Goal: Complete application form

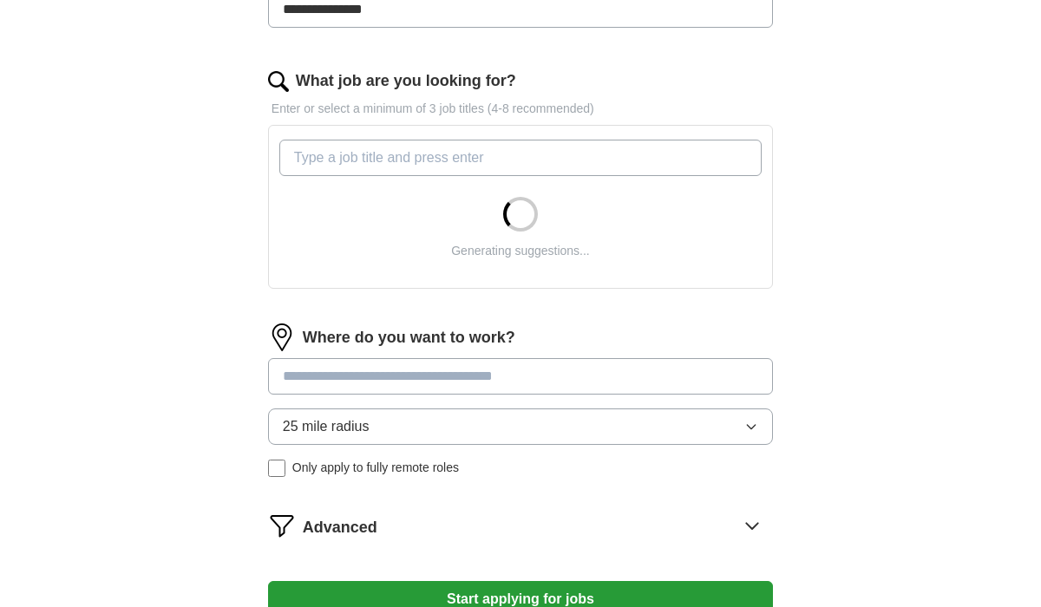
scroll to position [524, 0]
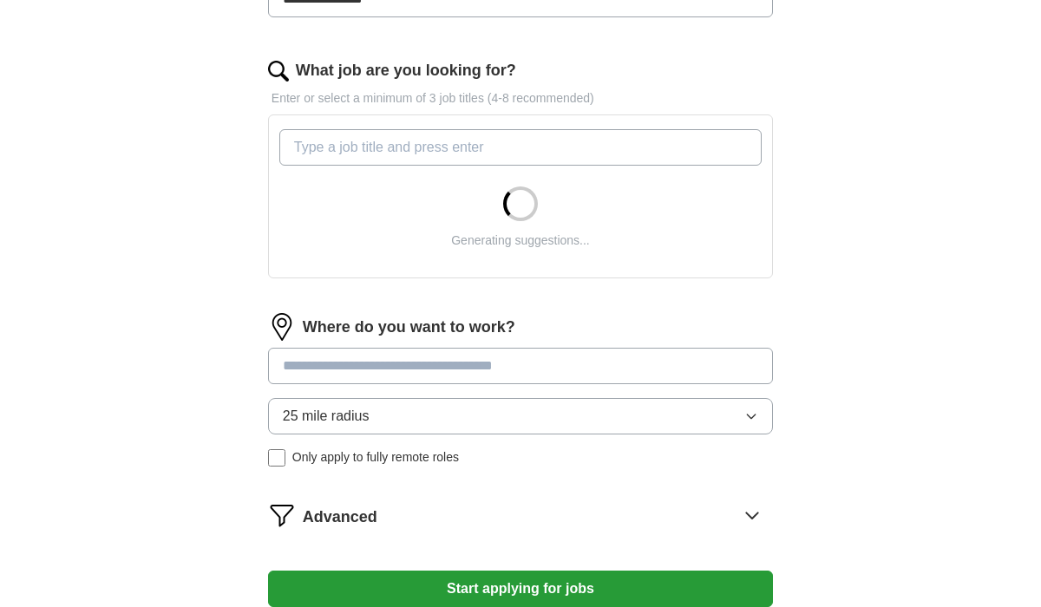
click at [452, 147] on input "What job are you looking for?" at bounding box center [520, 147] width 482 height 36
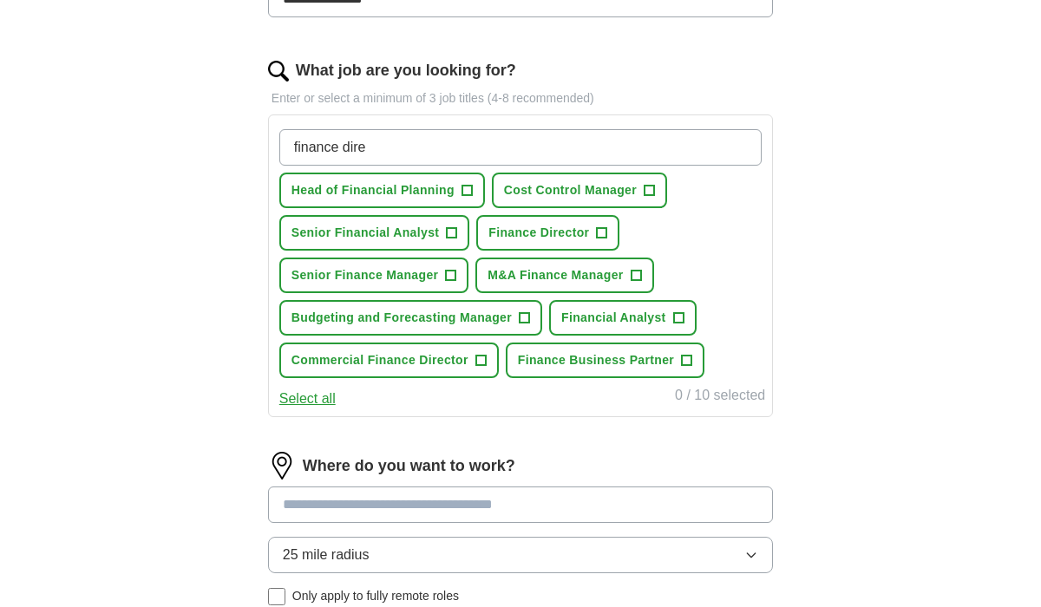
type input "finance direc"
click at [442, 158] on input "finance direc" at bounding box center [520, 147] width 482 height 36
click at [461, 366] on span "Commercial Finance Director" at bounding box center [379, 360] width 177 height 18
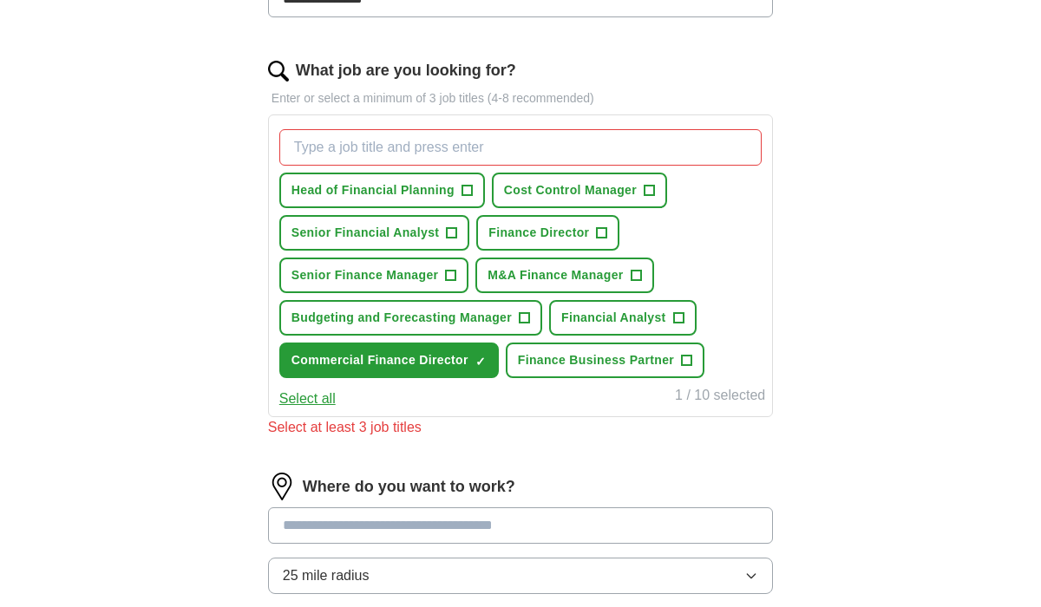
click at [441, 147] on input "What job are you looking for?" at bounding box center [520, 147] width 482 height 36
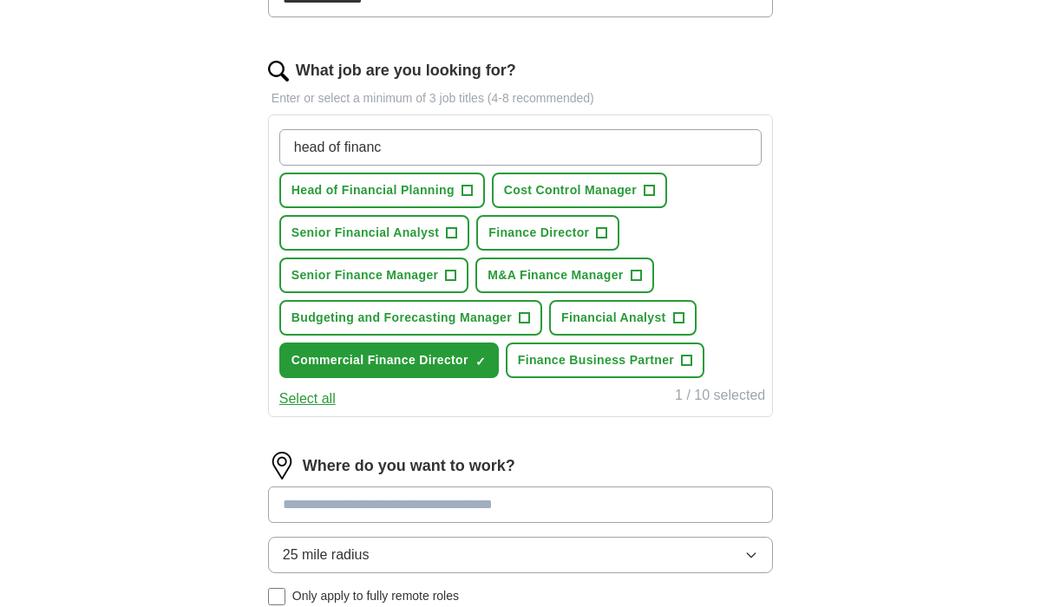
type input "head of finance"
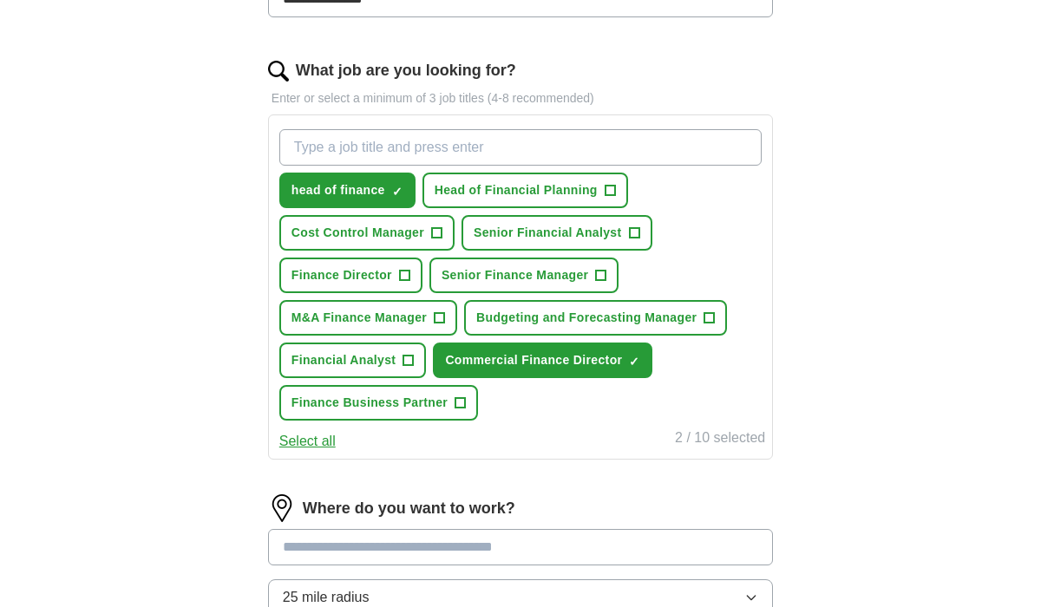
click at [435, 148] on input "What job are you looking for?" at bounding box center [520, 147] width 482 height 36
type input "finance director"
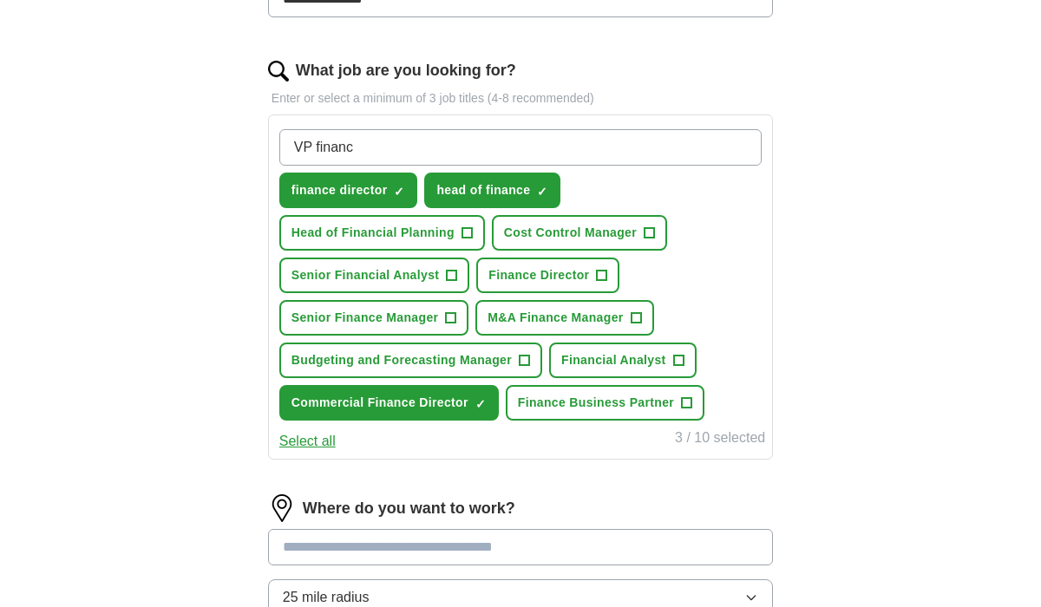
type input "VP finance"
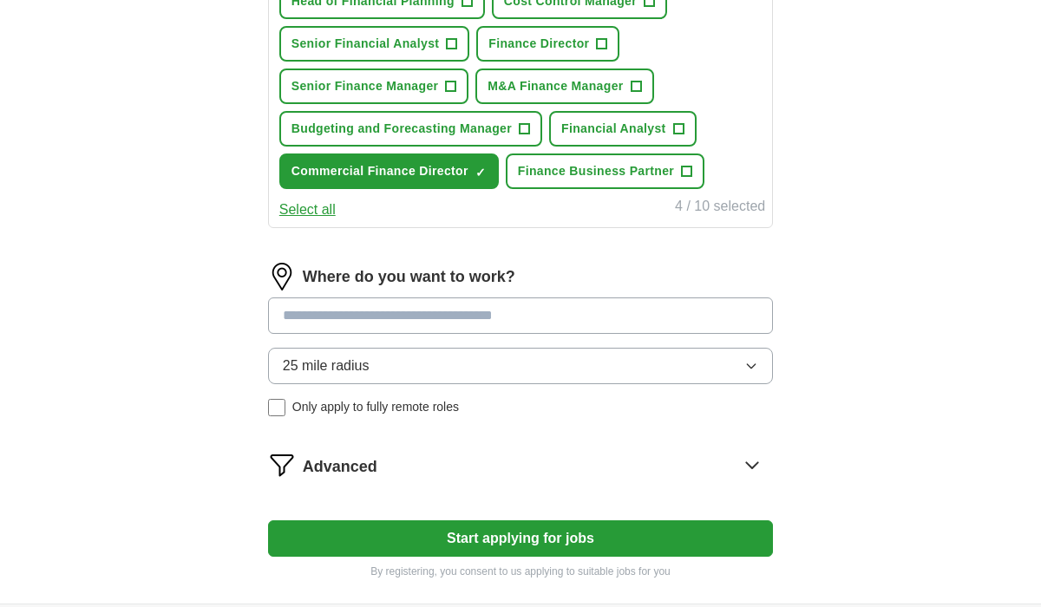
scroll to position [765, 0]
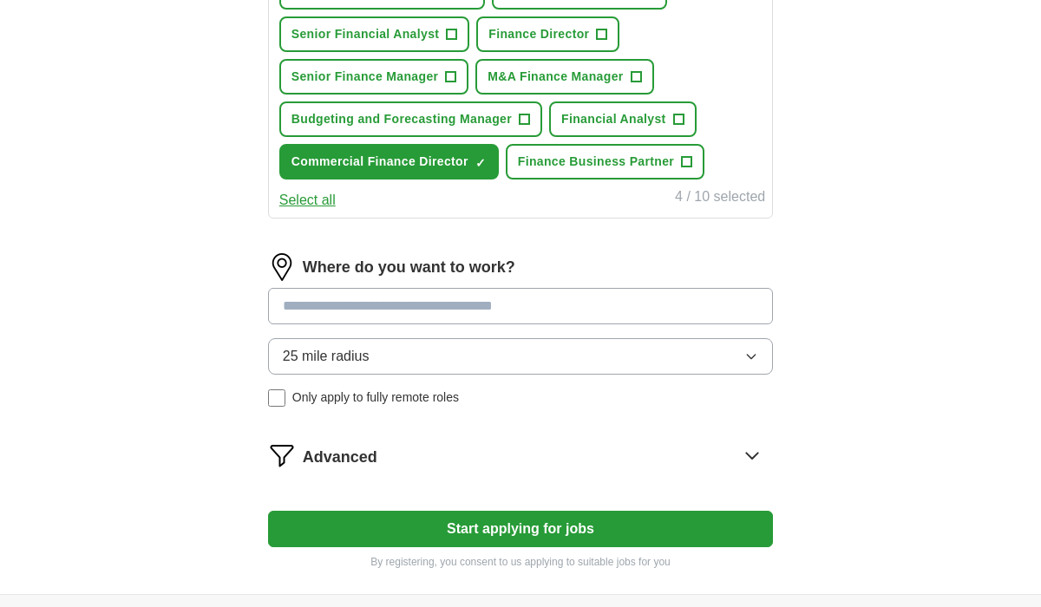
click at [419, 304] on input at bounding box center [520, 306] width 505 height 36
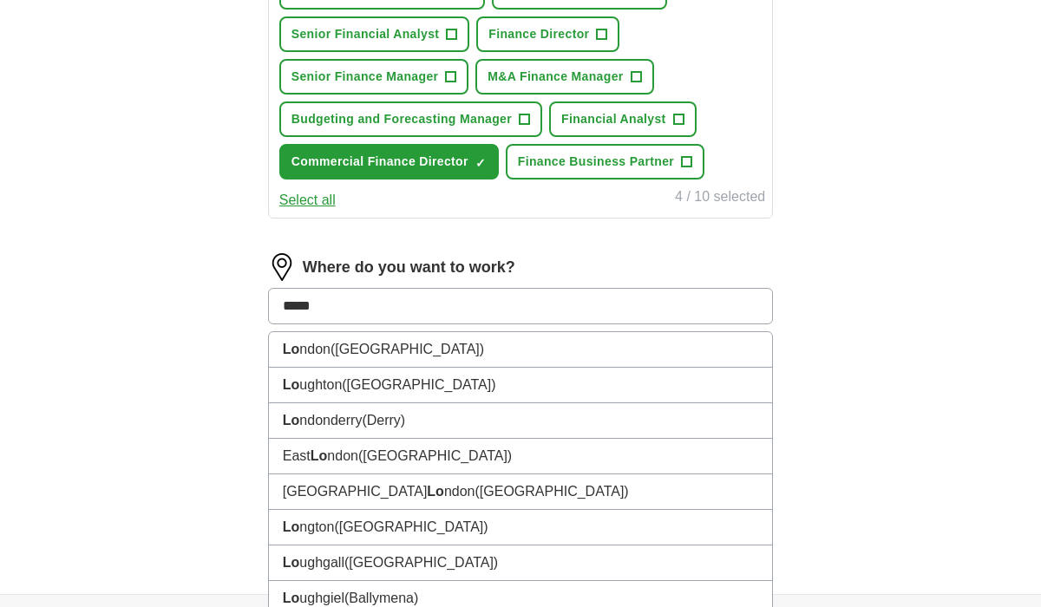
type input "******"
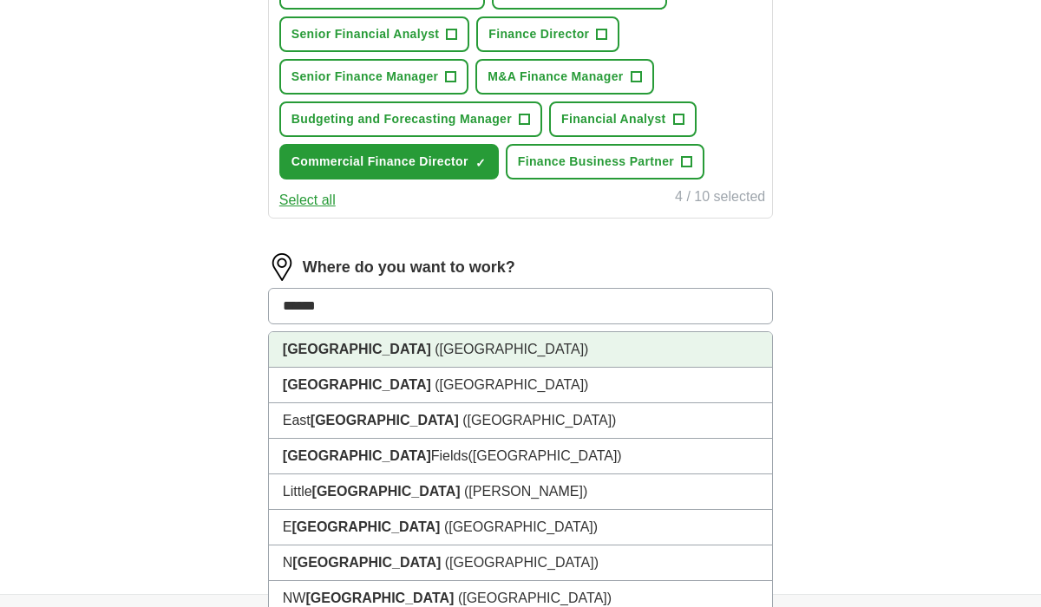
click at [416, 363] on li "[GEOGRAPHIC_DATA] ([GEOGRAPHIC_DATA])" at bounding box center [520, 350] width 503 height 36
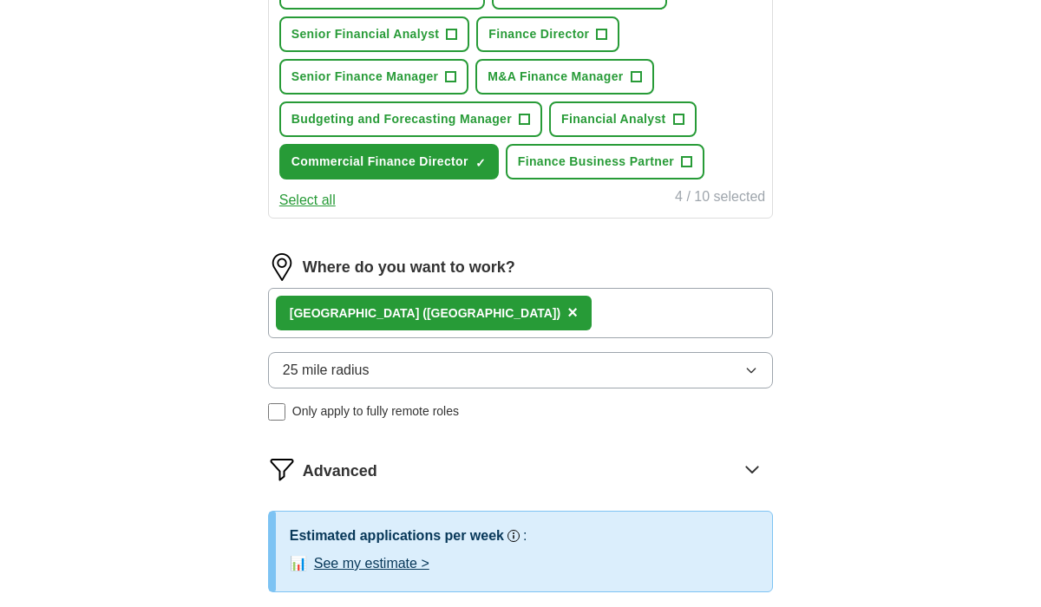
click at [428, 377] on button "25 mile radius" at bounding box center [520, 370] width 505 height 36
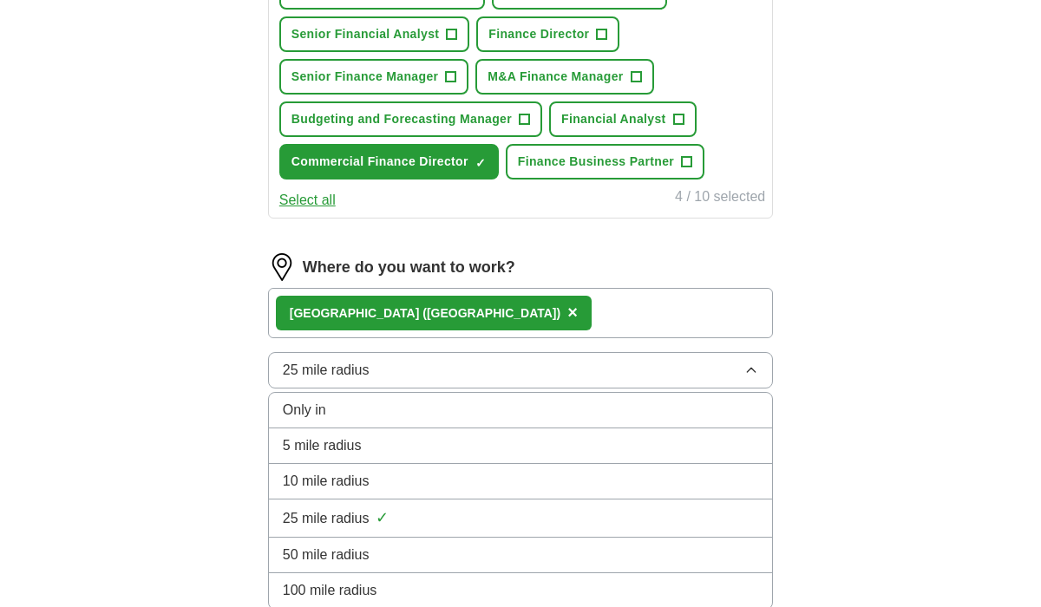
click at [373, 490] on div "10 mile radius" at bounding box center [520, 481] width 475 height 21
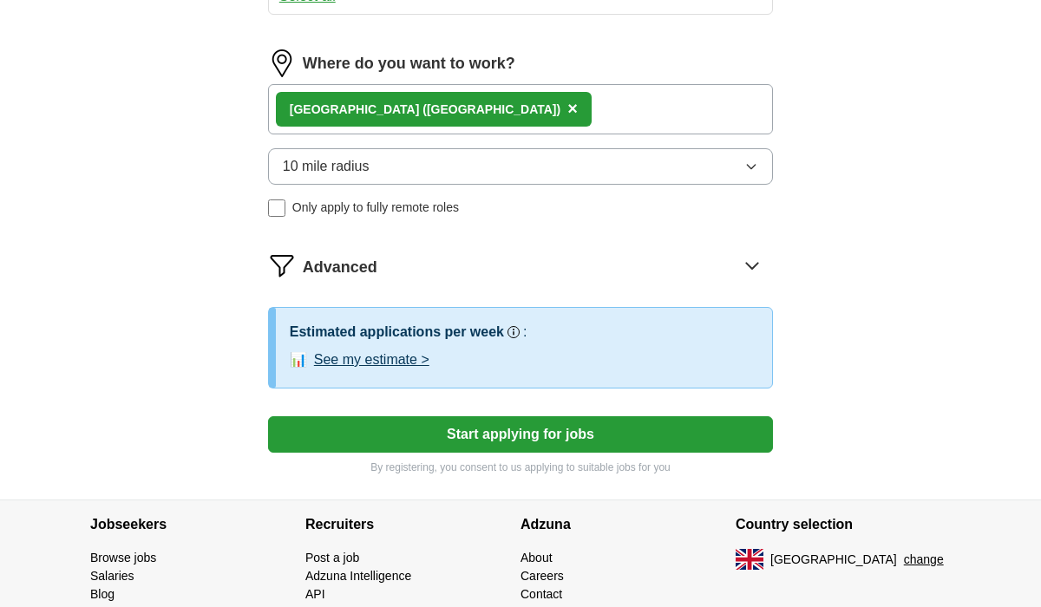
scroll to position [978, 0]
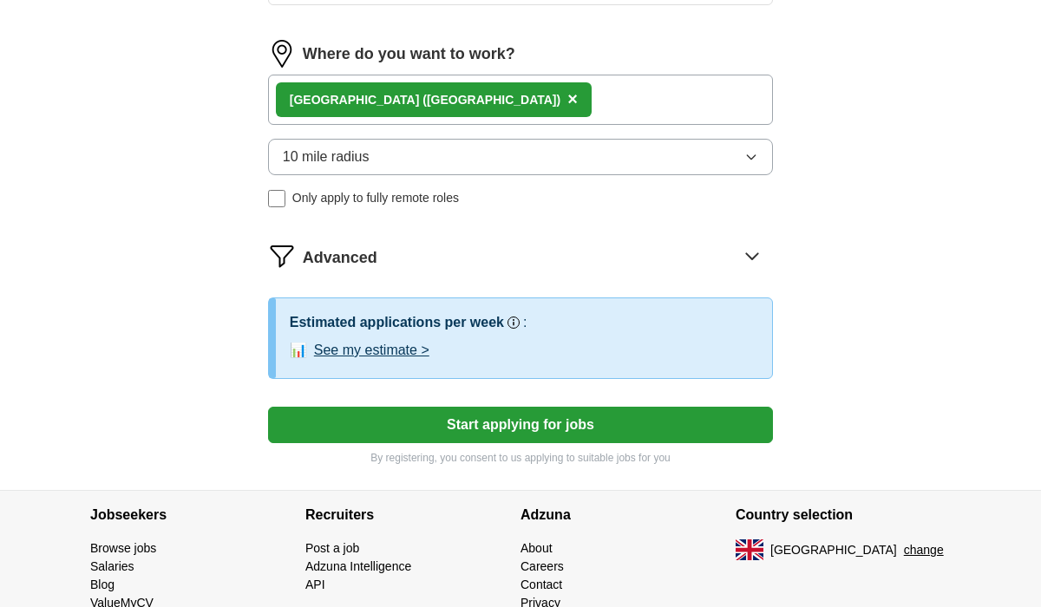
click at [395, 351] on button "See my estimate >" at bounding box center [371, 350] width 115 height 21
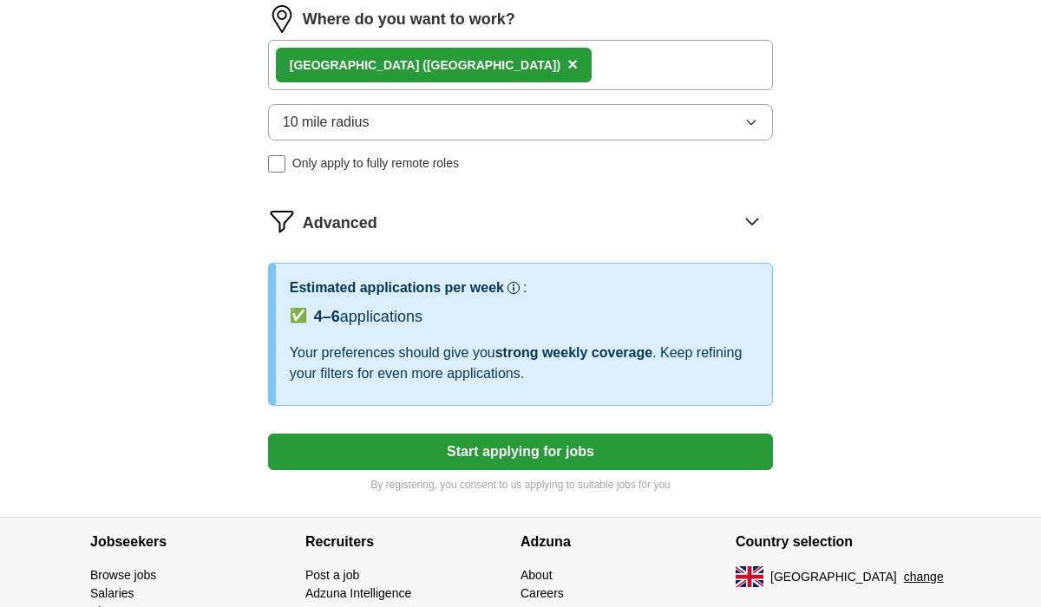
scroll to position [1117, 0]
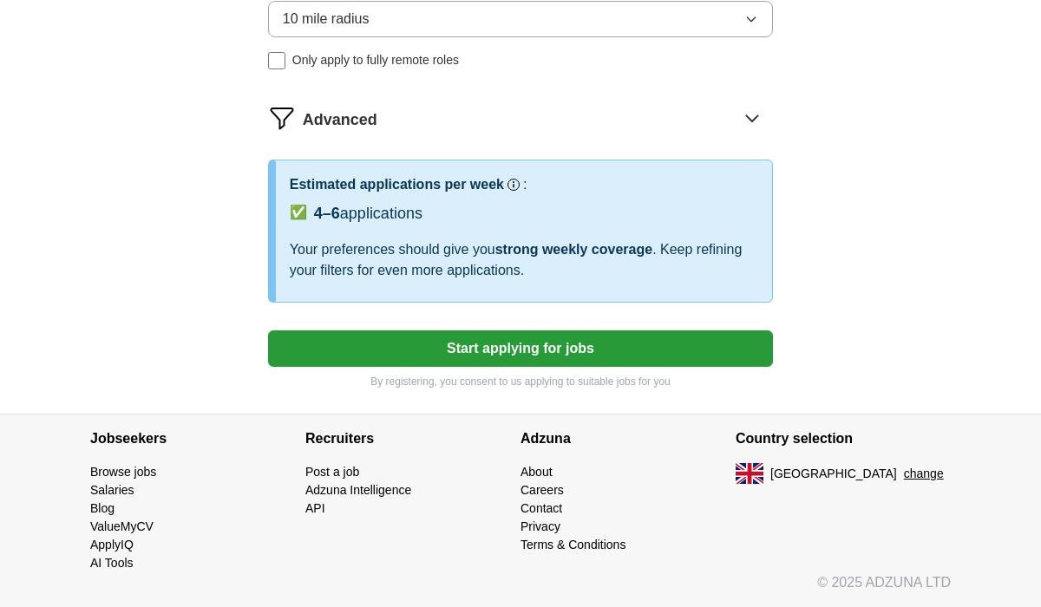
click at [565, 340] on button "Start applying for jobs" at bounding box center [520, 348] width 505 height 36
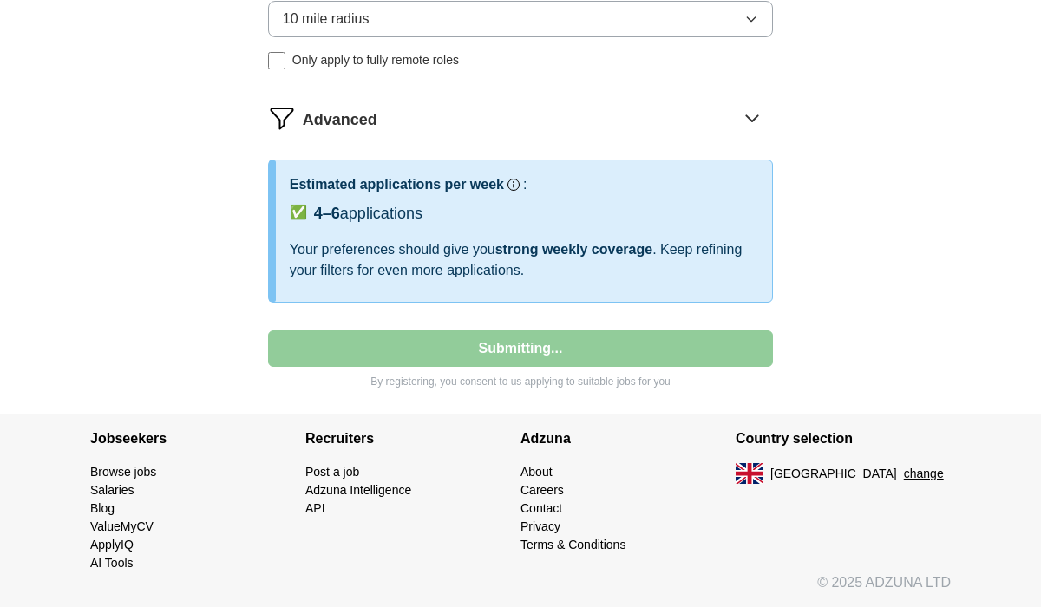
select select "**"
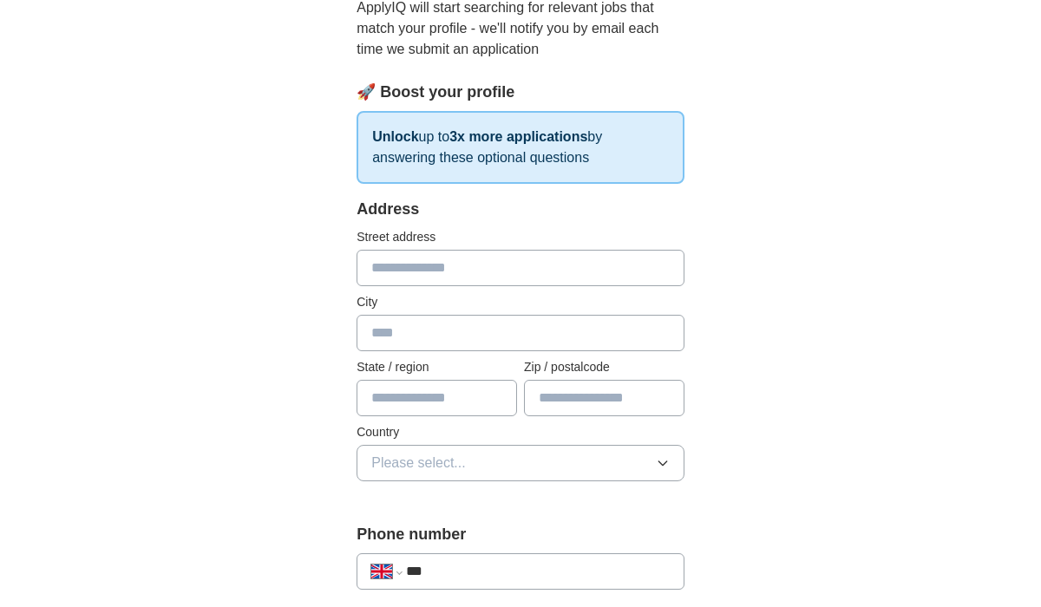
scroll to position [201, 0]
click at [488, 269] on input "text" at bounding box center [520, 267] width 328 height 36
type input "**********"
type input "******"
type input "********"
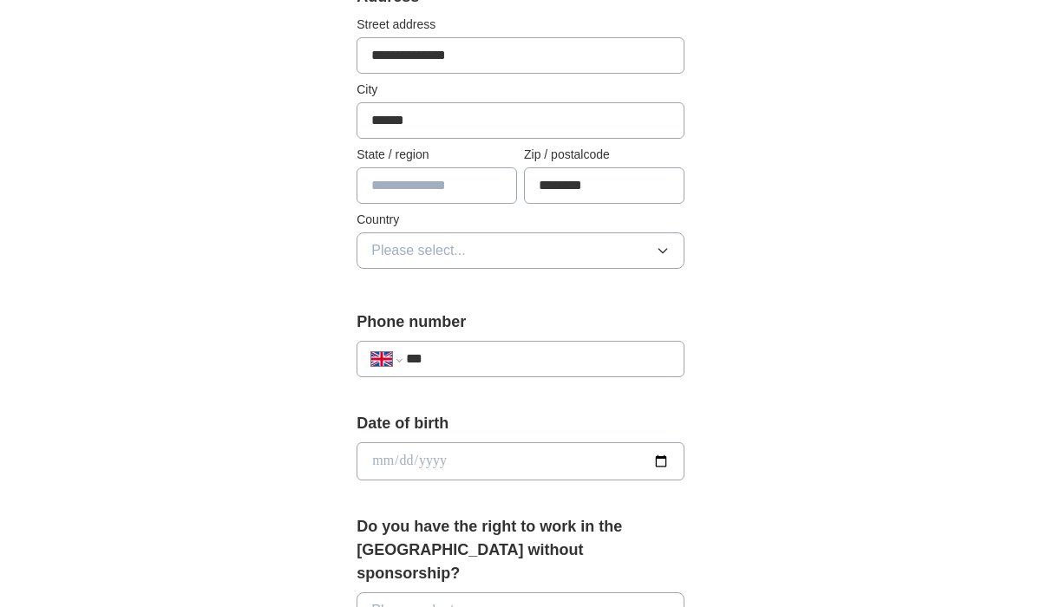
scroll to position [414, 0]
click at [467, 242] on button "Please select..." at bounding box center [520, 250] width 328 height 36
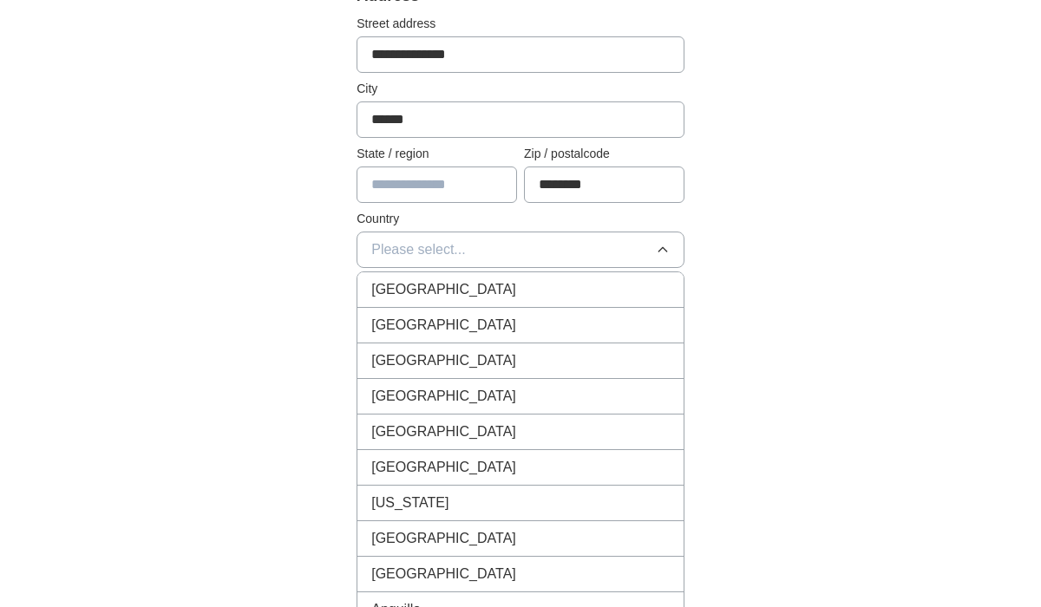
click at [461, 282] on span "[GEOGRAPHIC_DATA]" at bounding box center [443, 289] width 145 height 21
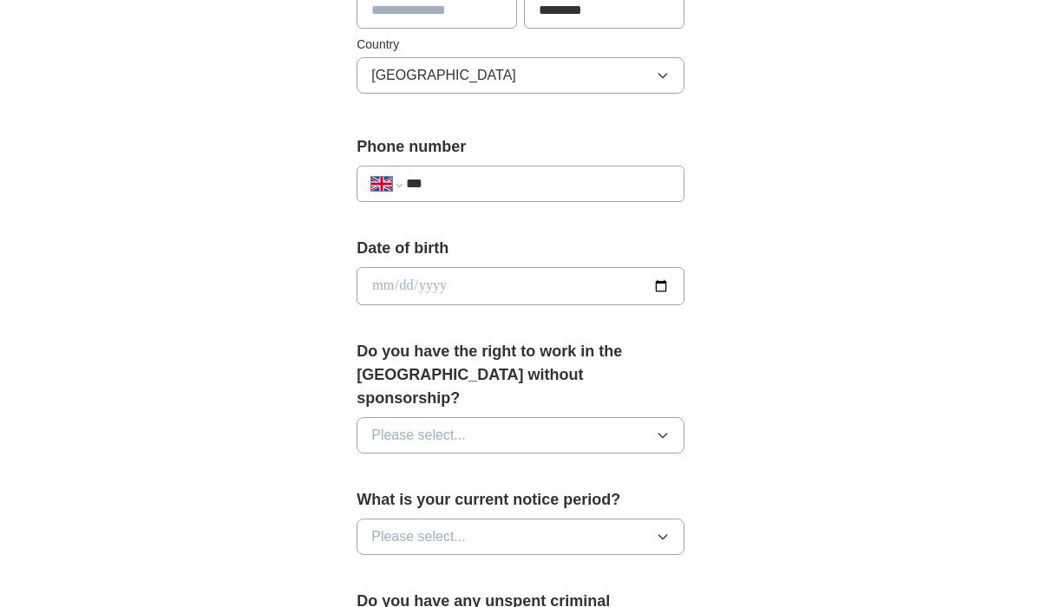
scroll to position [591, 0]
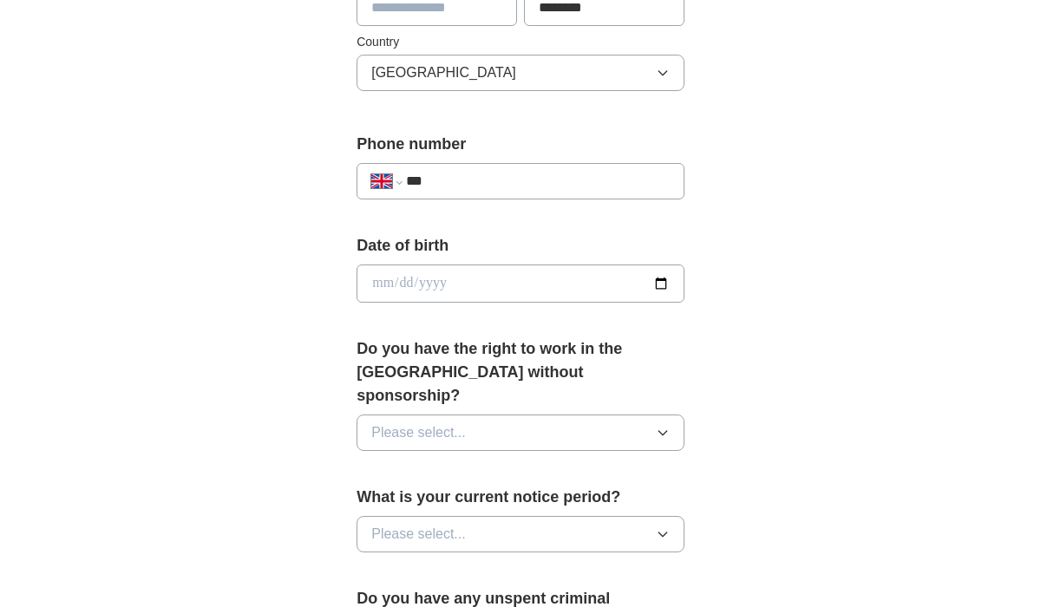
click at [460, 186] on input "***" at bounding box center [538, 181] width 264 height 21
type input "**********"
click at [477, 281] on input "date" at bounding box center [520, 284] width 328 height 38
type input "**********"
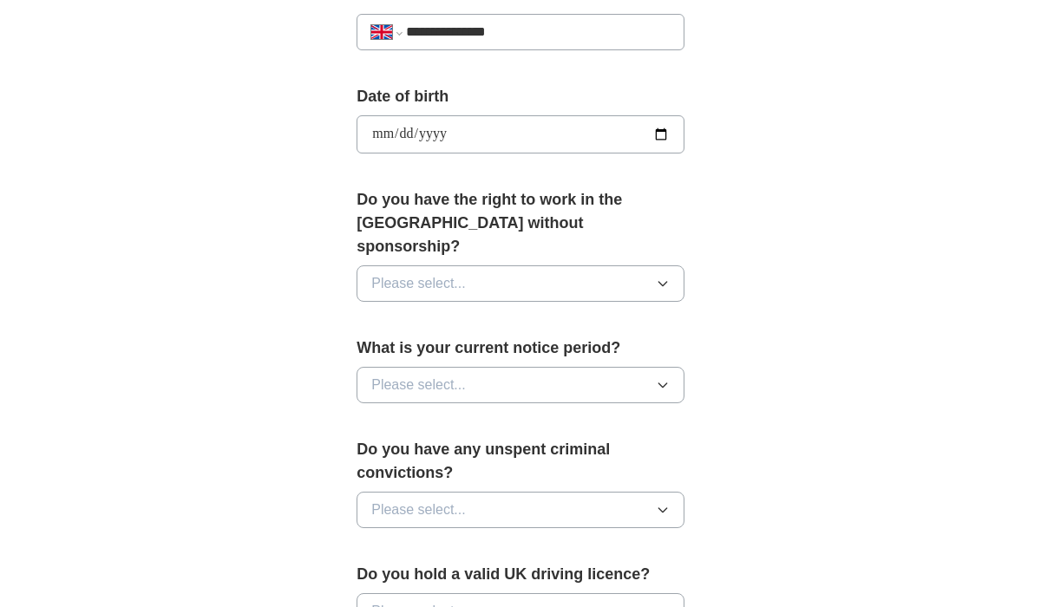
scroll to position [748, 0]
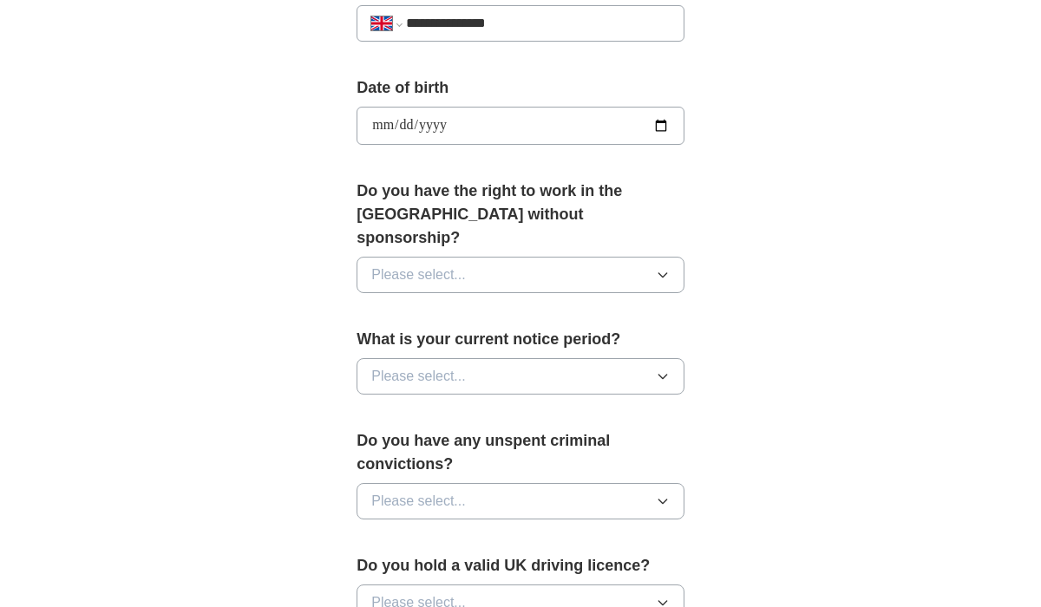
click at [571, 257] on button "Please select..." at bounding box center [520, 275] width 328 height 36
click at [553, 297] on li "Yes" at bounding box center [520, 315] width 326 height 36
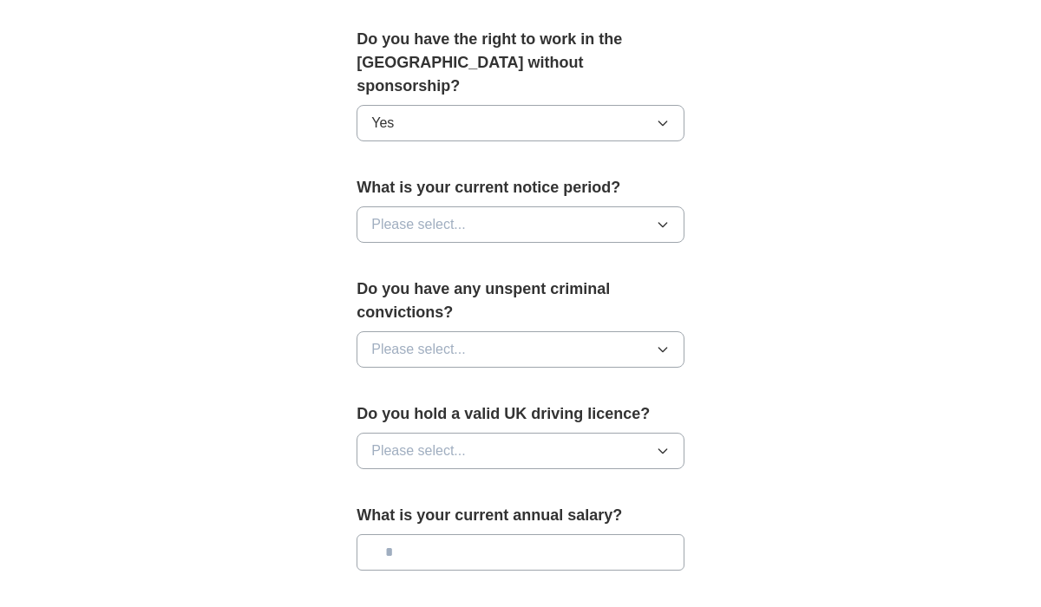
scroll to position [903, 0]
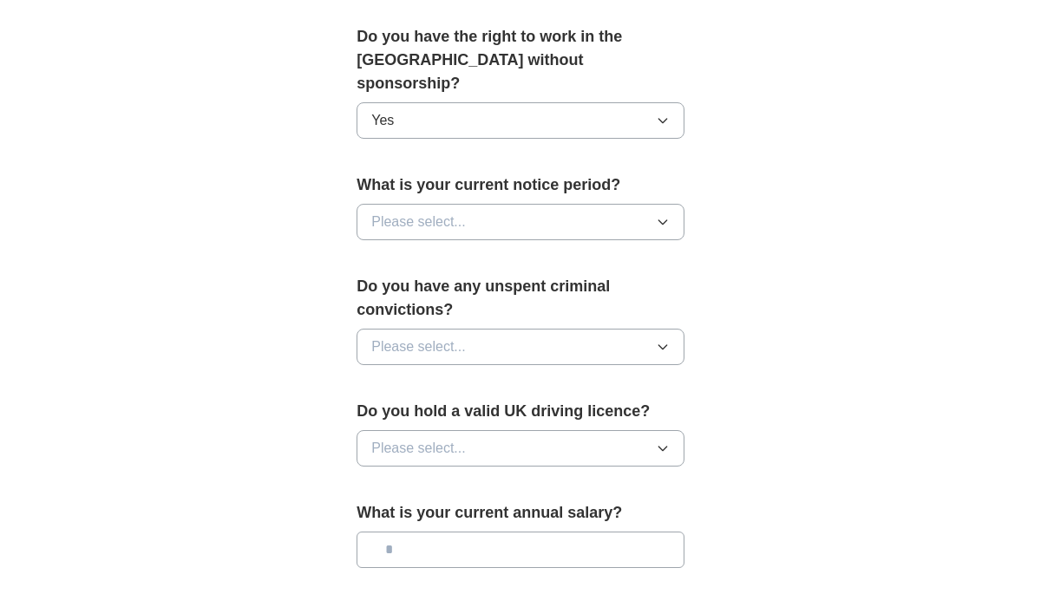
click at [534, 206] on button "Please select..." at bounding box center [520, 222] width 328 height 36
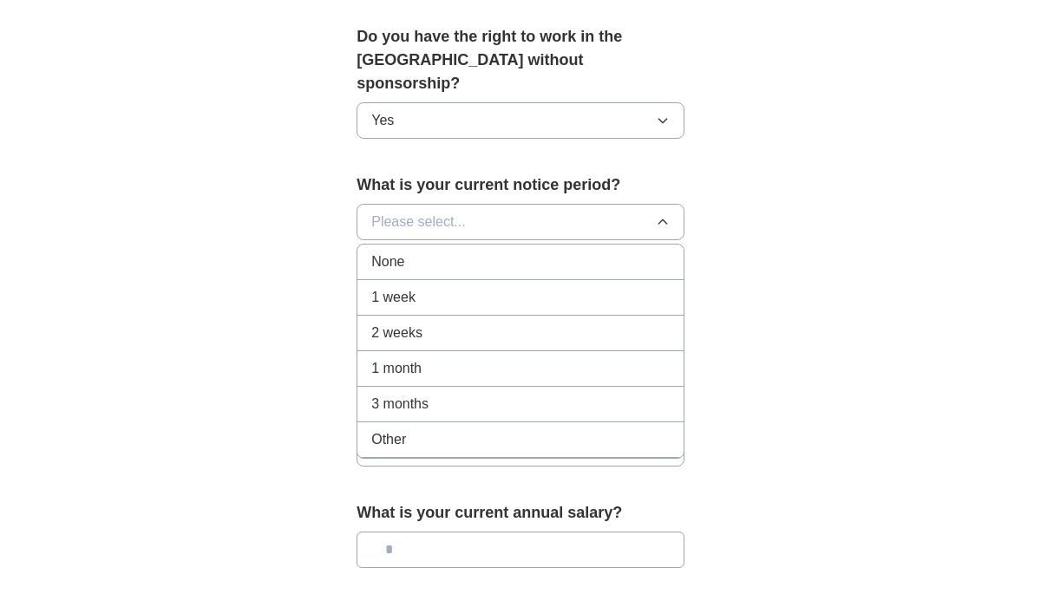
click at [531, 252] on div "None" at bounding box center [520, 262] width 298 height 21
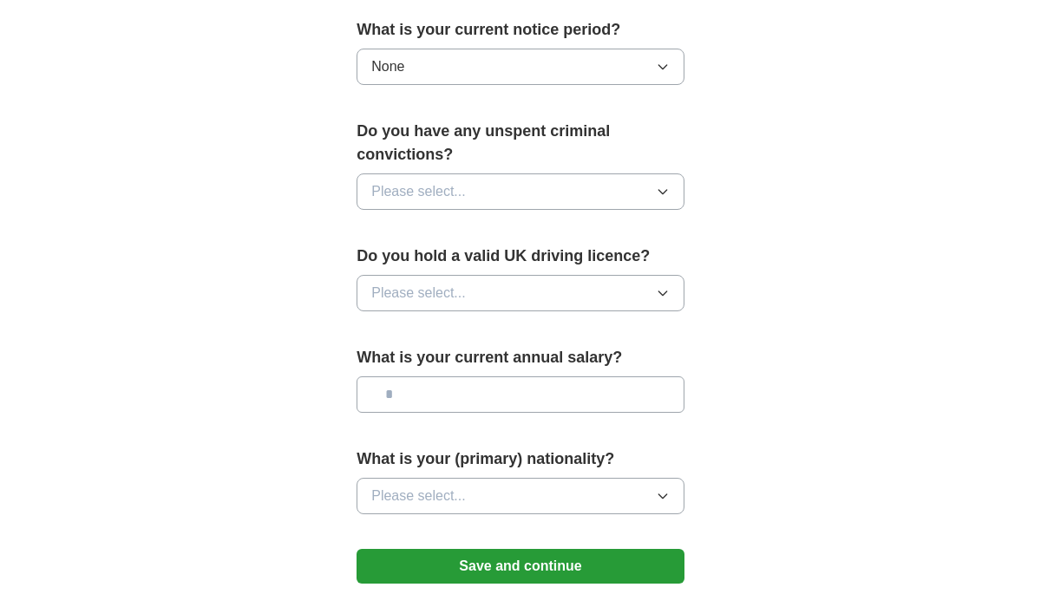
scroll to position [1067, 0]
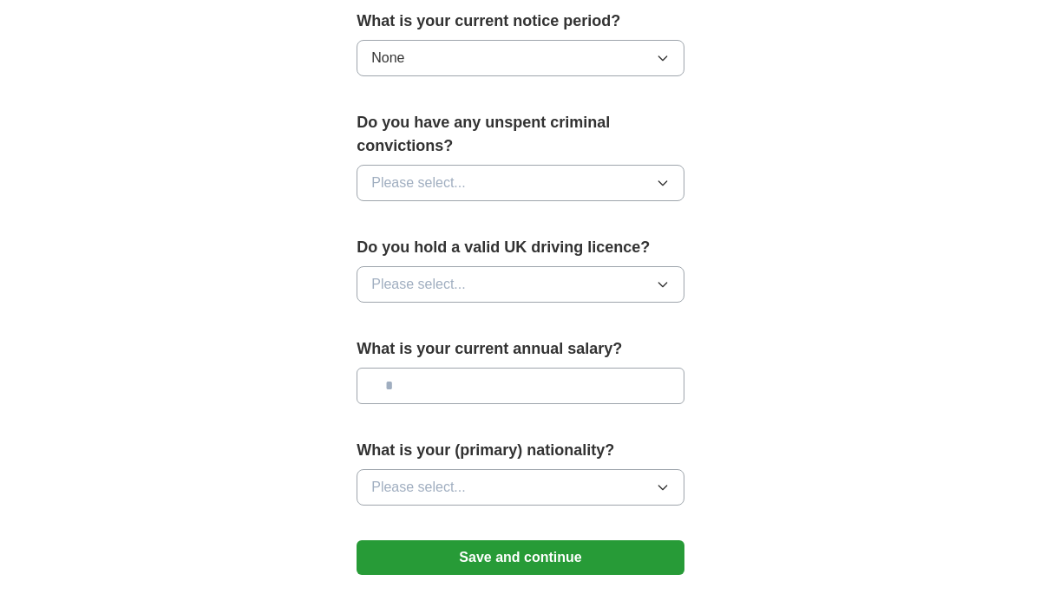
click at [514, 165] on button "Please select..." at bounding box center [520, 183] width 328 height 36
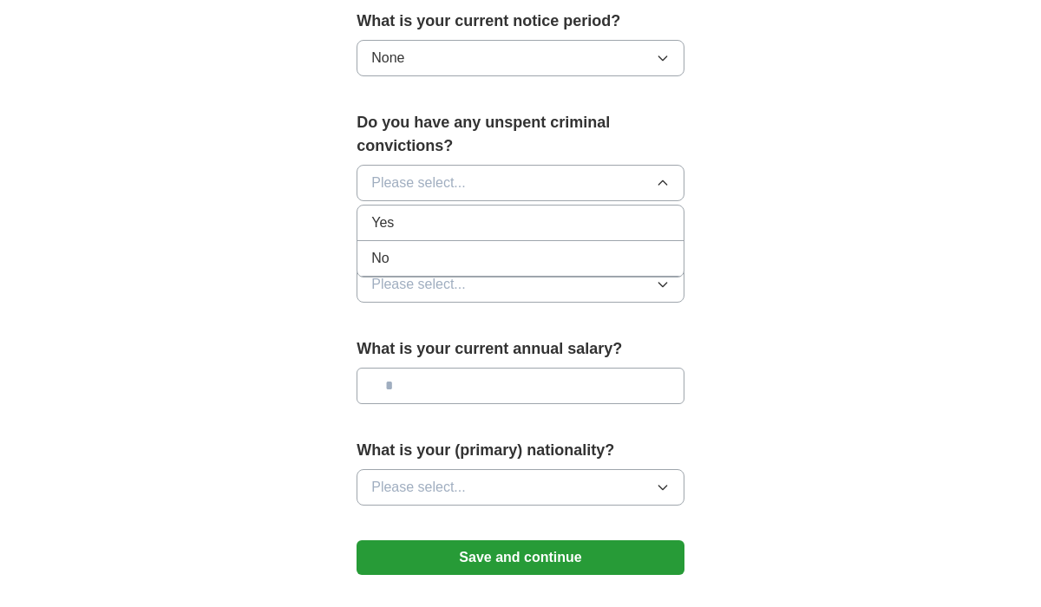
click at [505, 248] on div "No" at bounding box center [520, 258] width 298 height 21
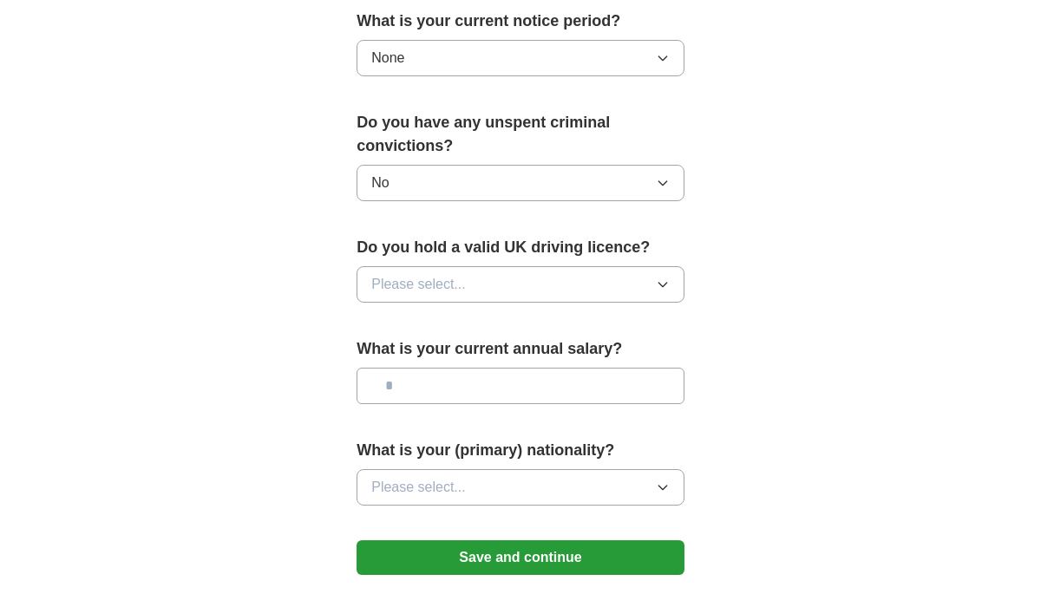
click at [503, 266] on button "Please select..." at bounding box center [520, 284] width 328 height 36
click at [490, 314] on div "Yes" at bounding box center [520, 324] width 298 height 21
click at [435, 375] on input "text" at bounding box center [520, 386] width 328 height 36
type input "********"
click at [503, 469] on button "Please select..." at bounding box center [520, 487] width 328 height 36
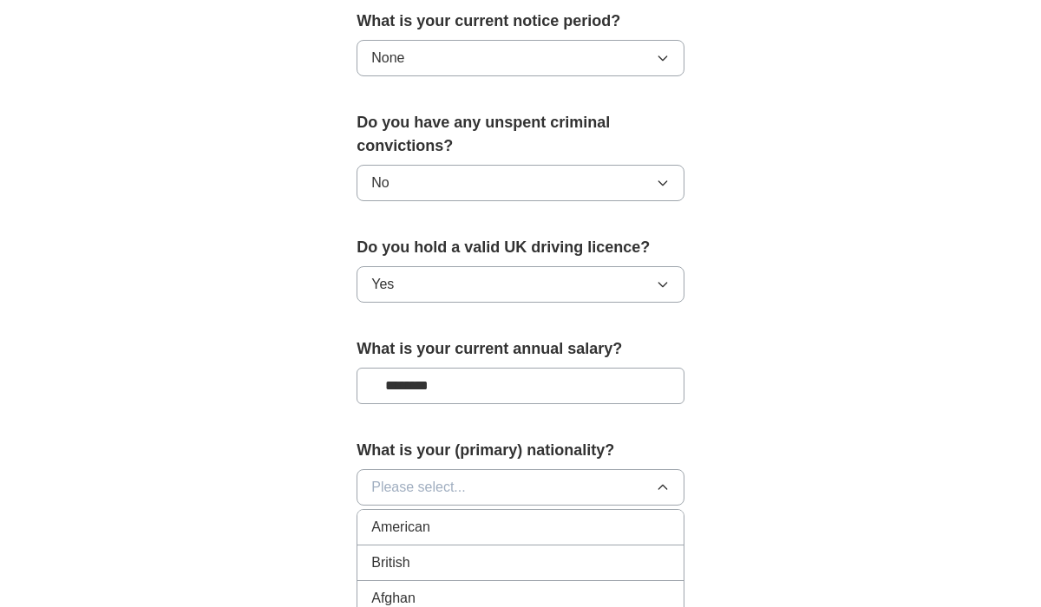
click at [485, 552] on div "British" at bounding box center [520, 562] width 298 height 21
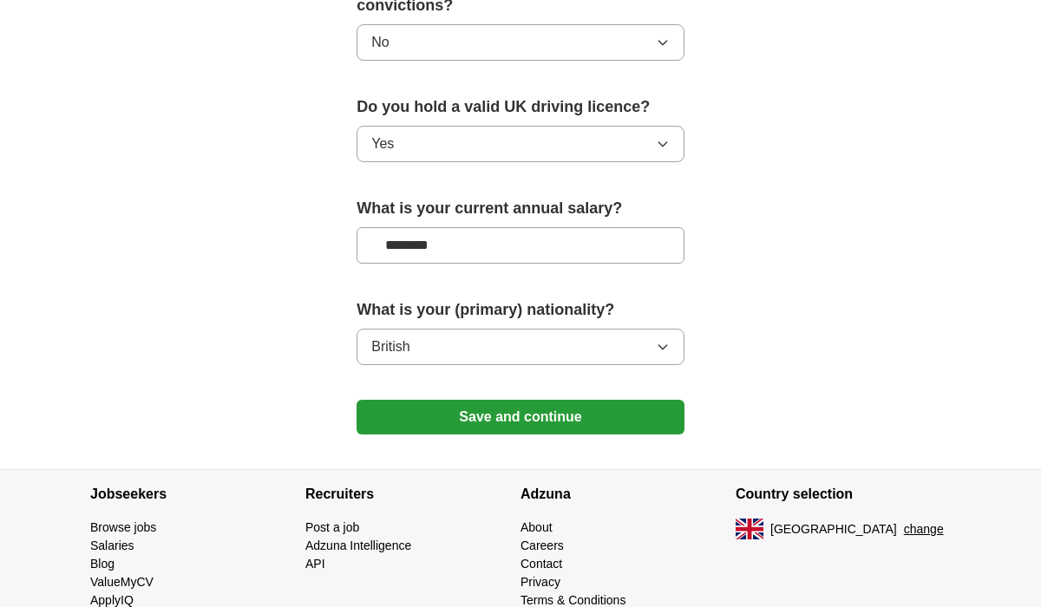
scroll to position [1210, 0]
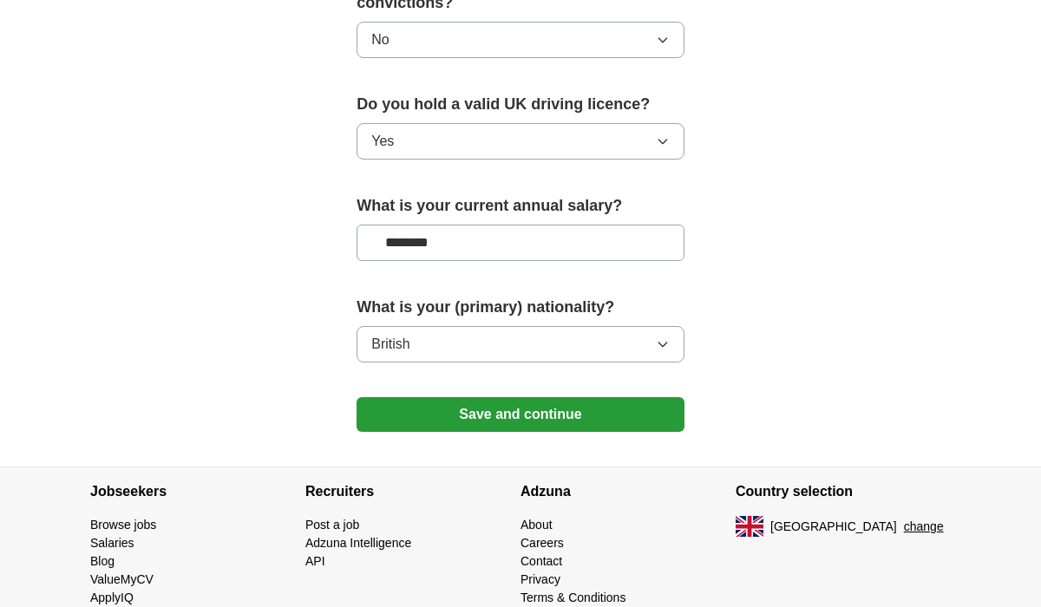
click at [540, 397] on button "Save and continue" at bounding box center [520, 414] width 328 height 35
